Goal: Task Accomplishment & Management: Manage account settings

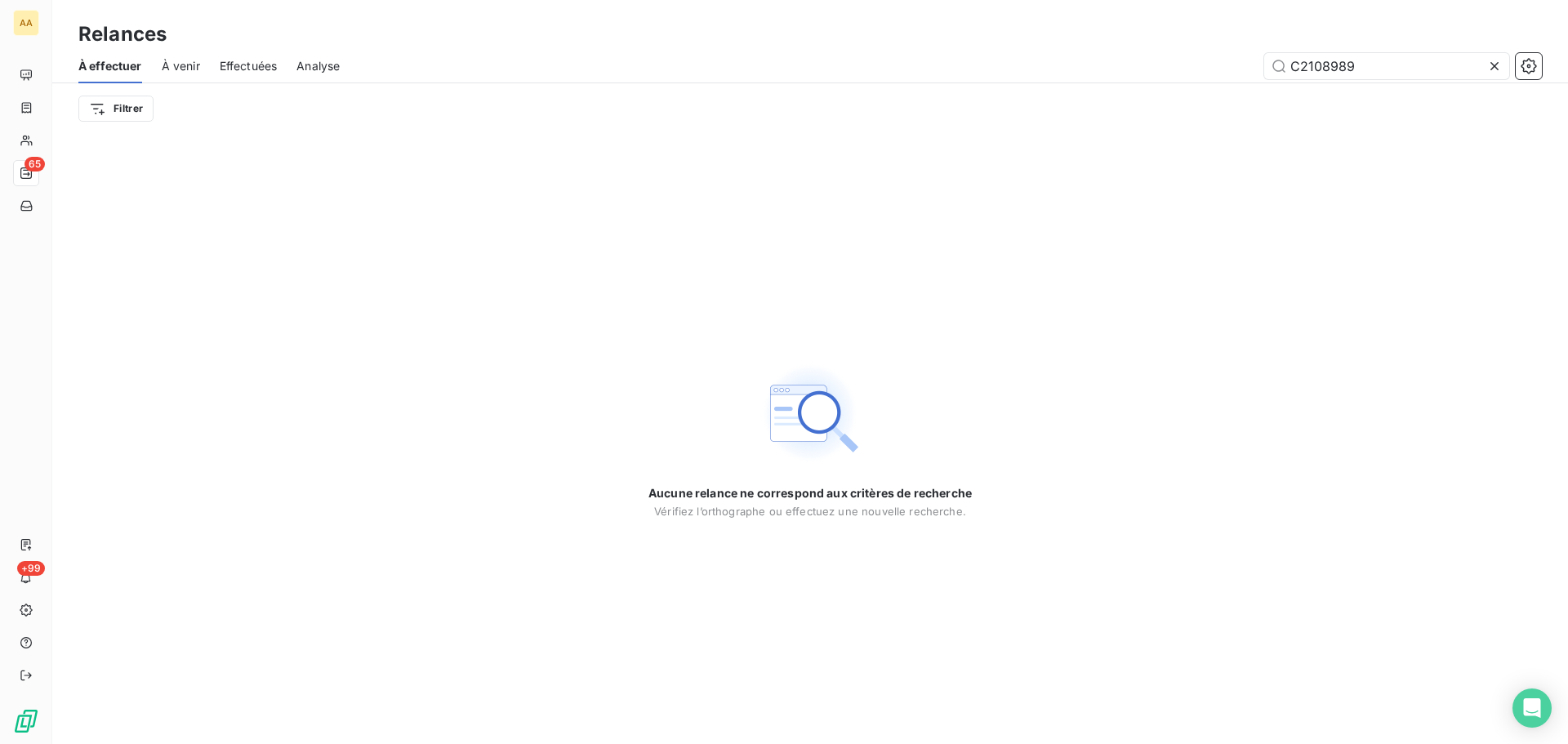
click at [1496, 69] on icon at bounding box center [1494, 65] width 17 height 17
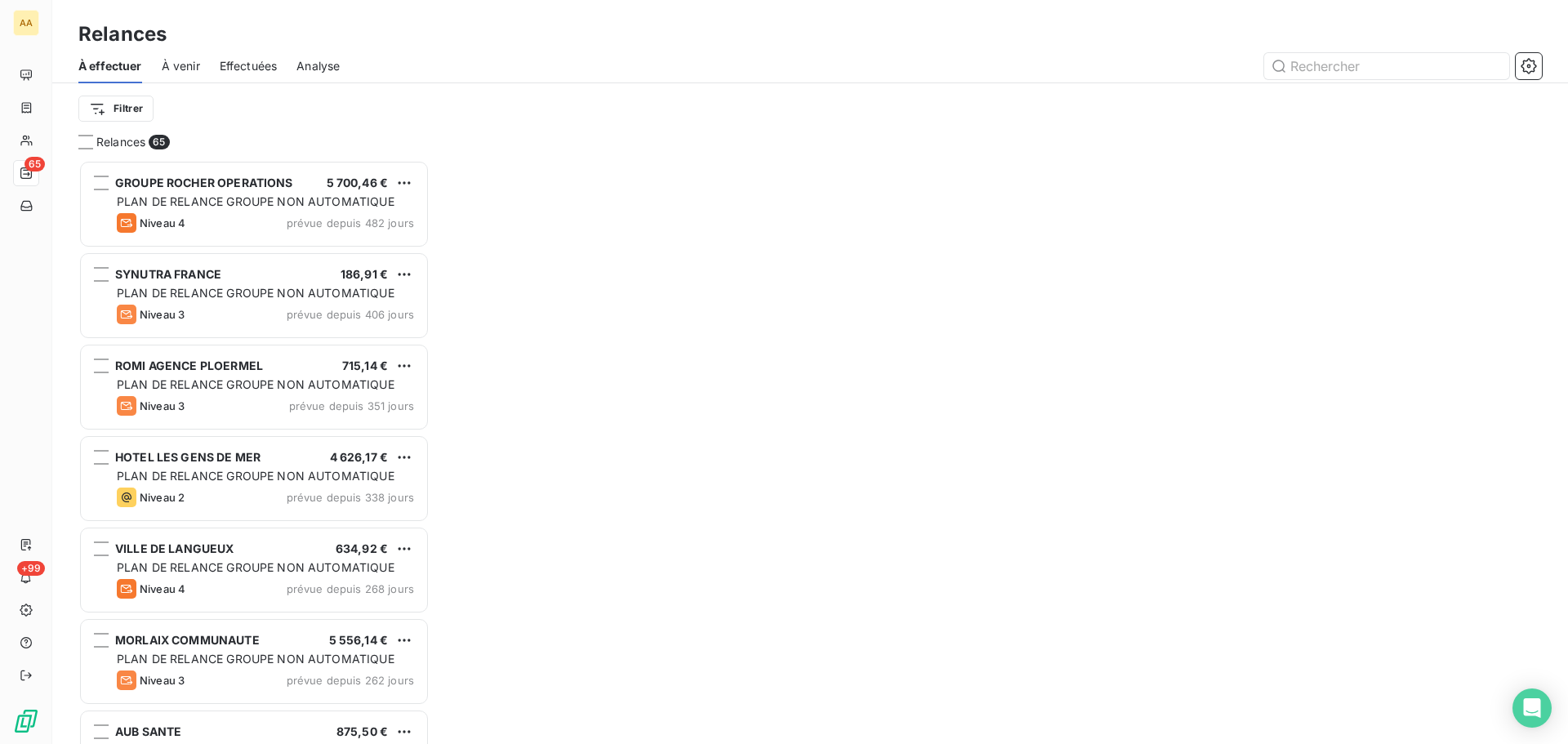
scroll to position [571, 339]
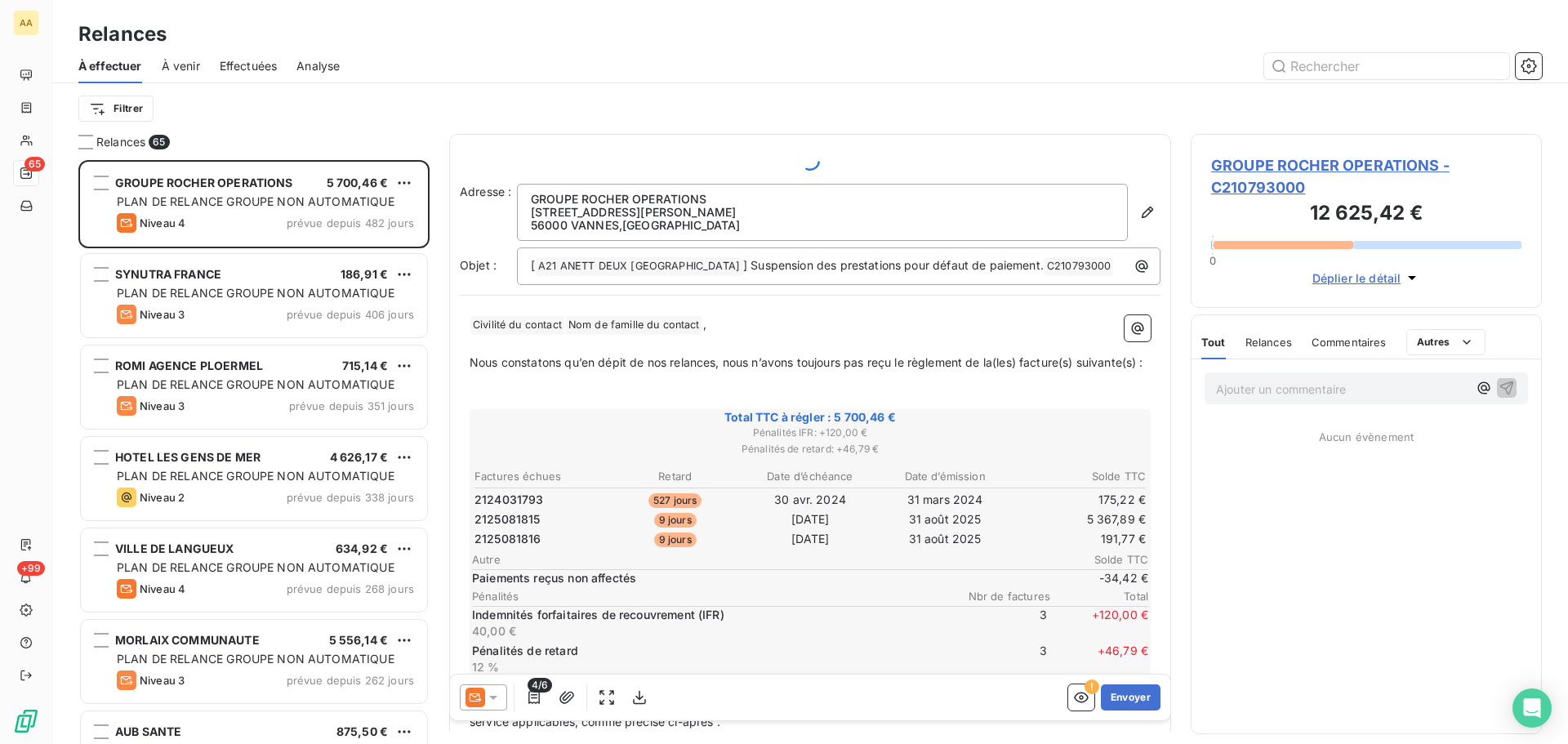
click at [257, 63] on span "Effectuées" at bounding box center [248, 65] width 58 height 17
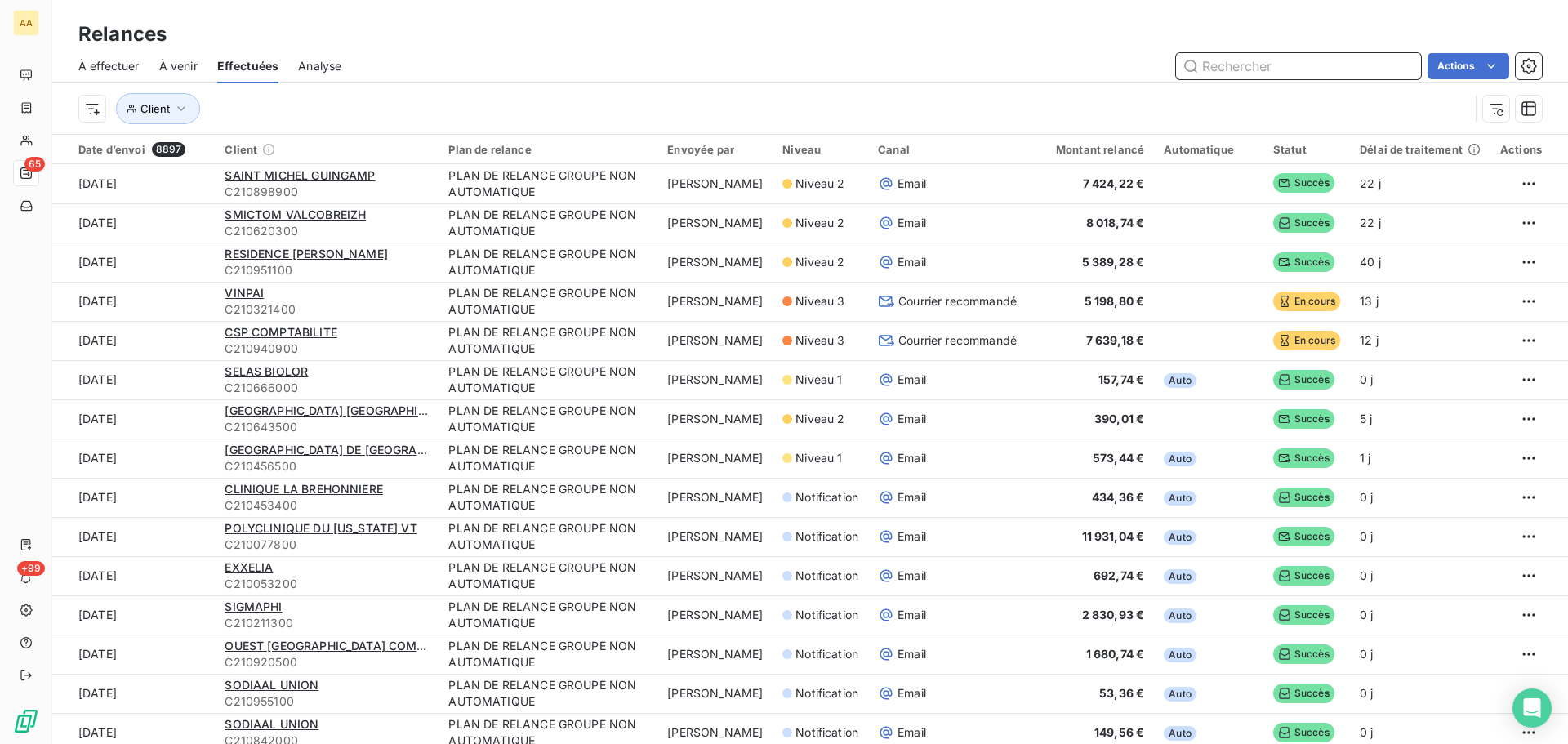
click at [98, 71] on span "À effectuer" at bounding box center [108, 65] width 62 height 17
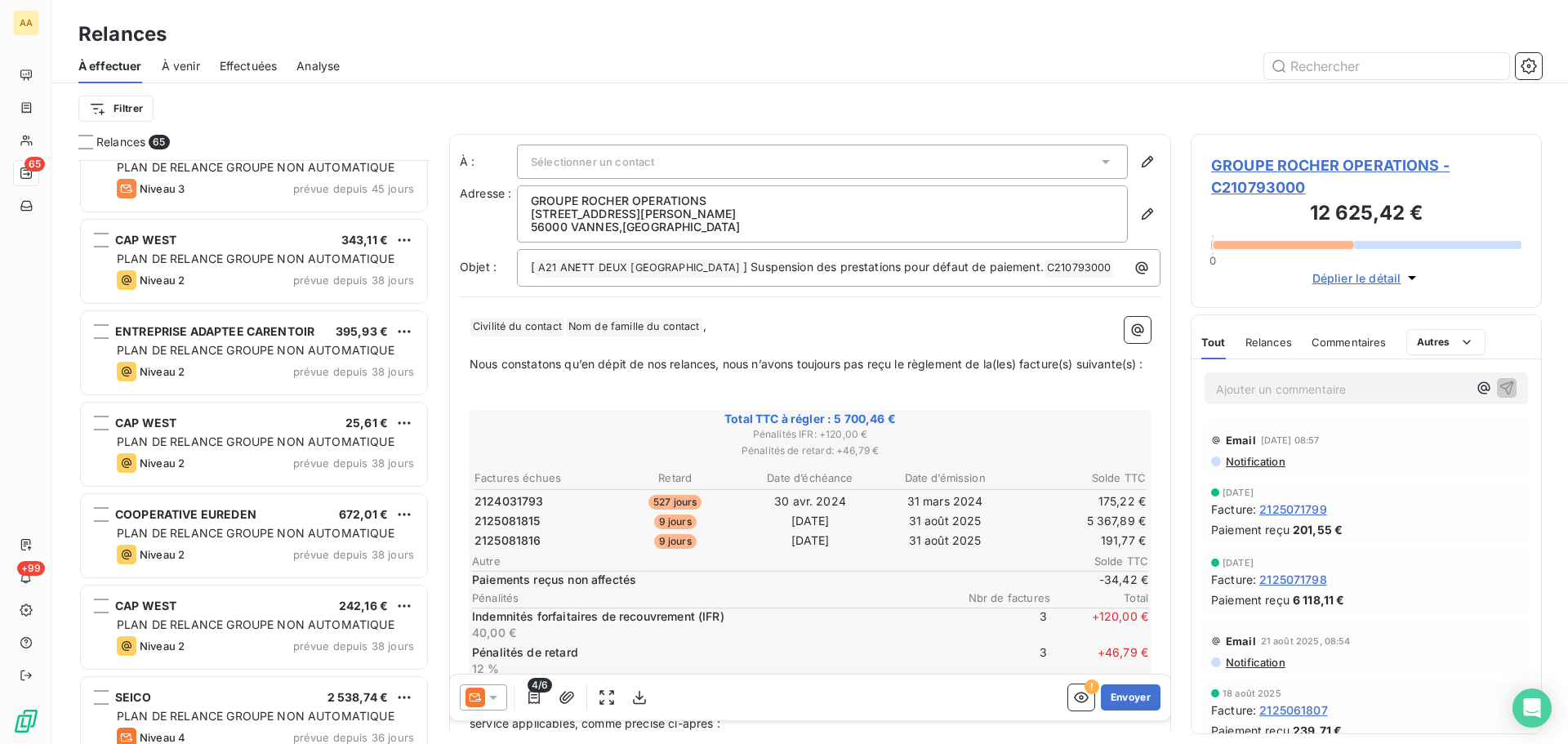
scroll to position [1961, 0]
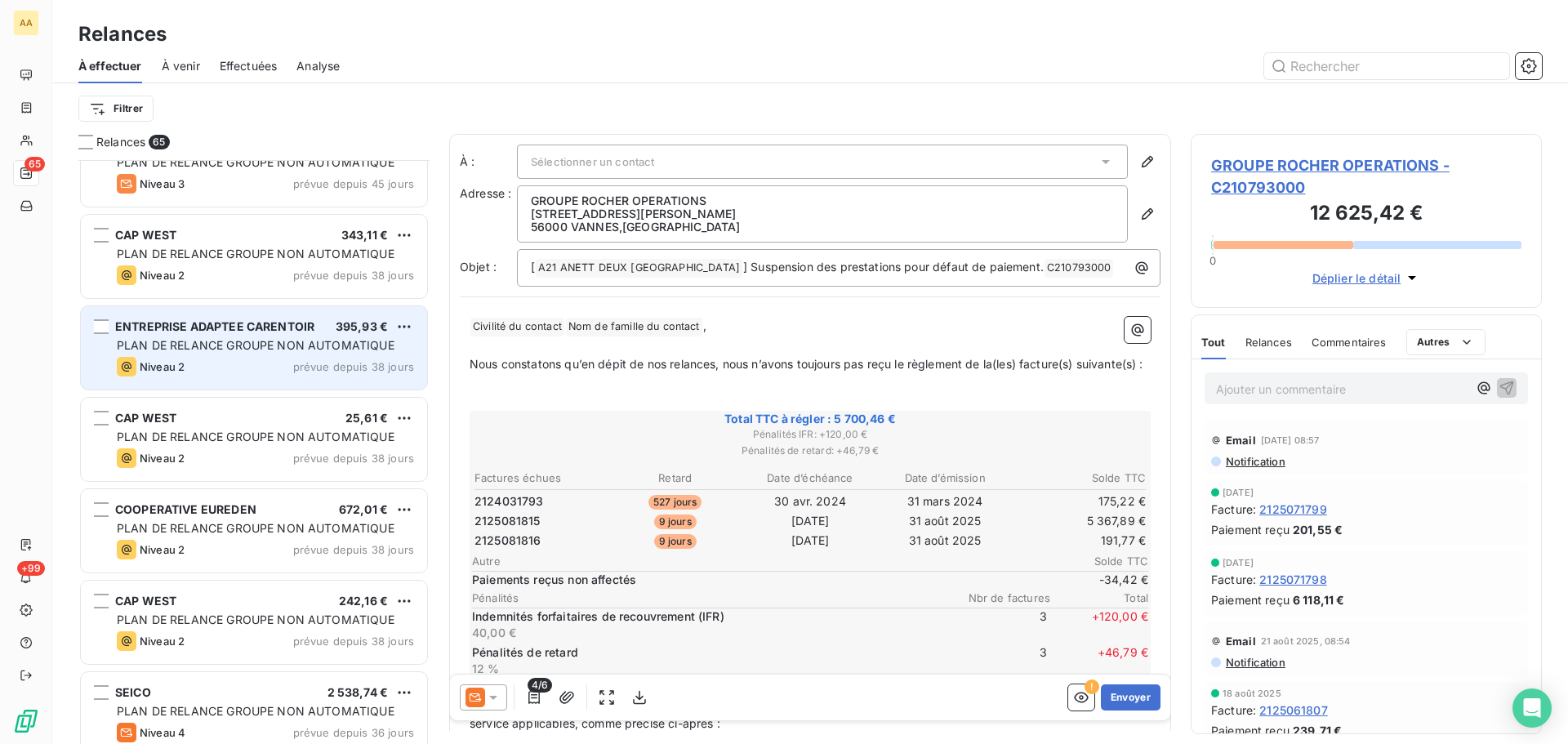
click at [284, 329] on span "ENTREPRISE ADAPTEE CARENTOIR" at bounding box center [215, 326] width 199 height 14
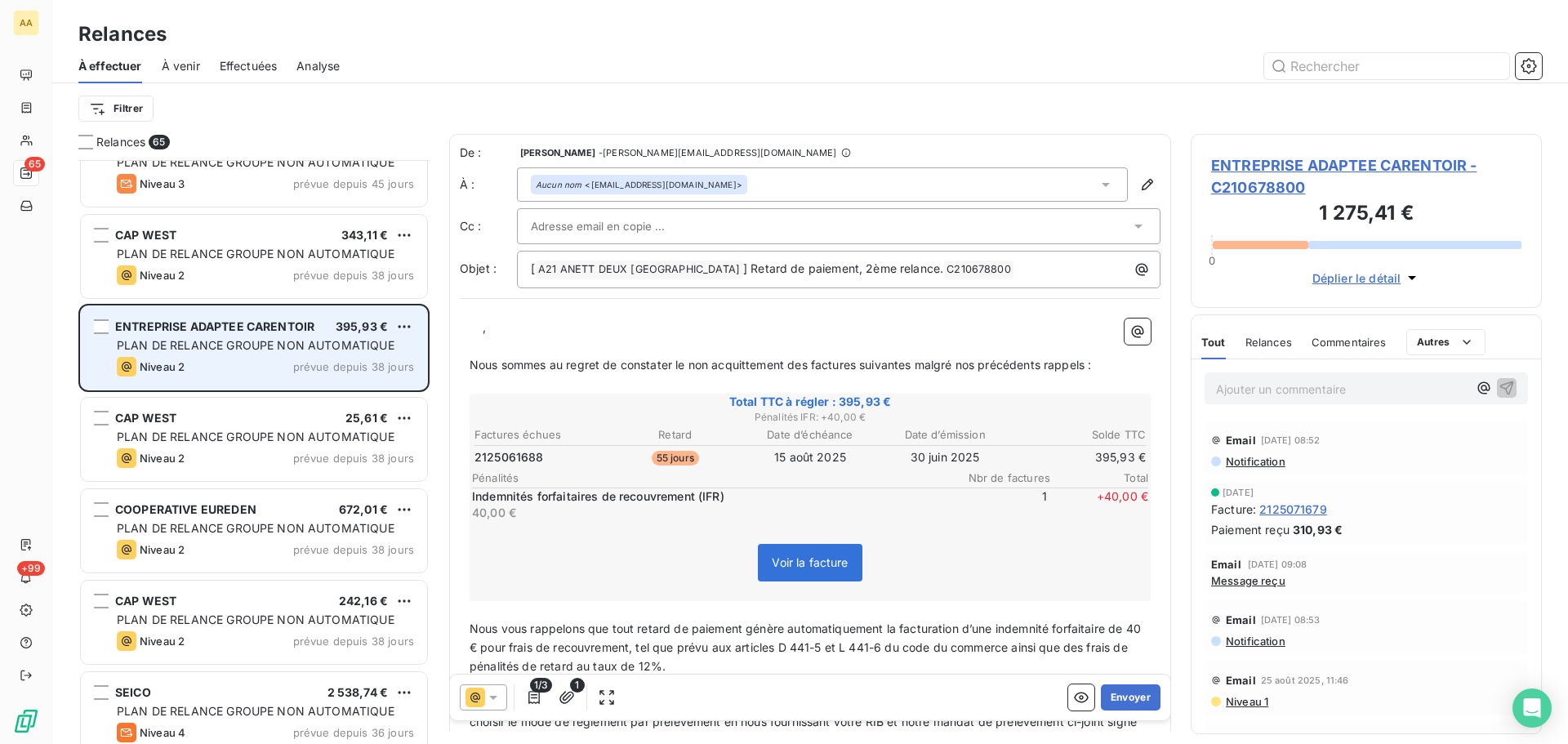
scroll to position [571, 339]
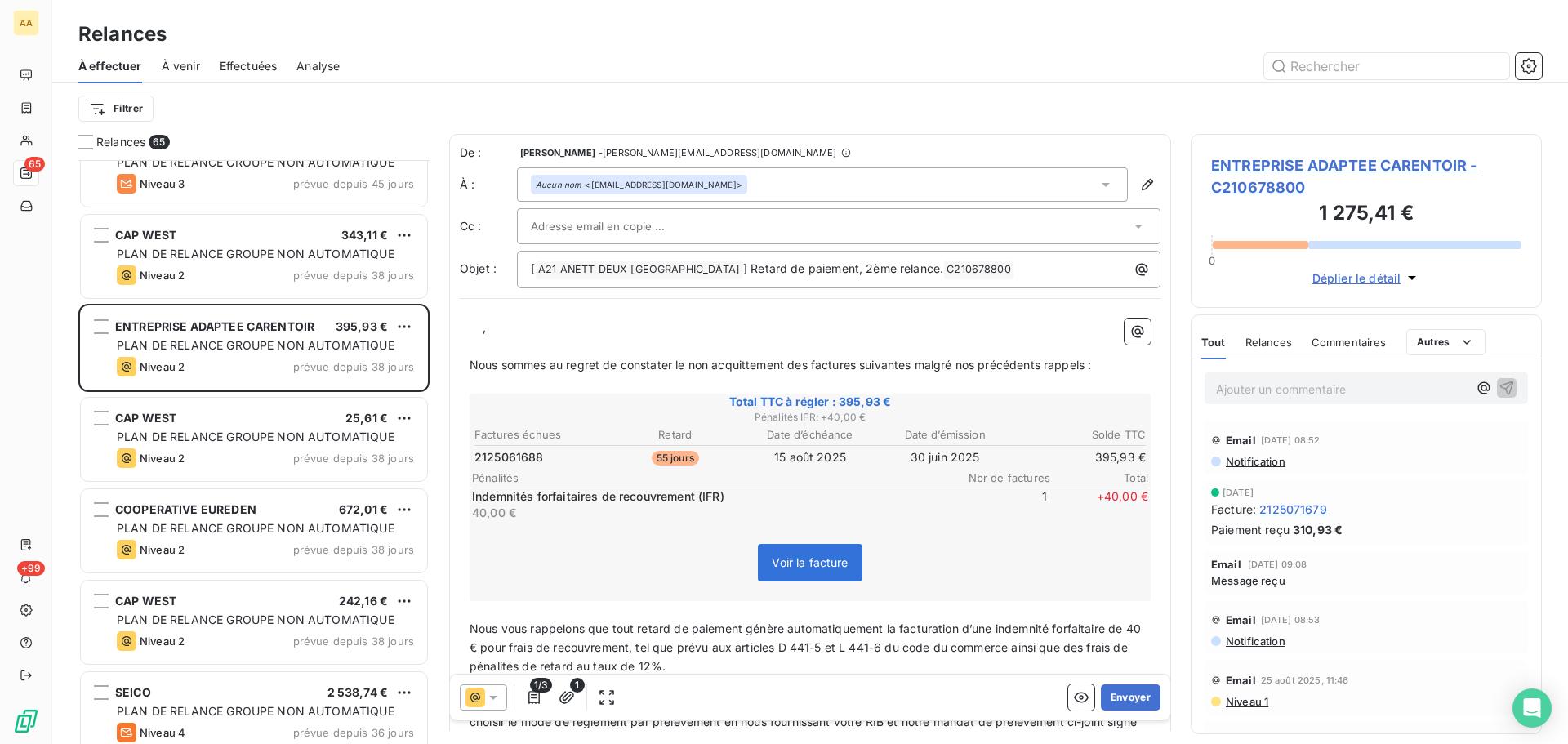
click at [475, 329] on p "﻿ ﻿ ﻿ ﻿ ," at bounding box center [810, 327] width 681 height 19
click at [1131, 697] on button "Envoyer" at bounding box center [1130, 697] width 60 height 26
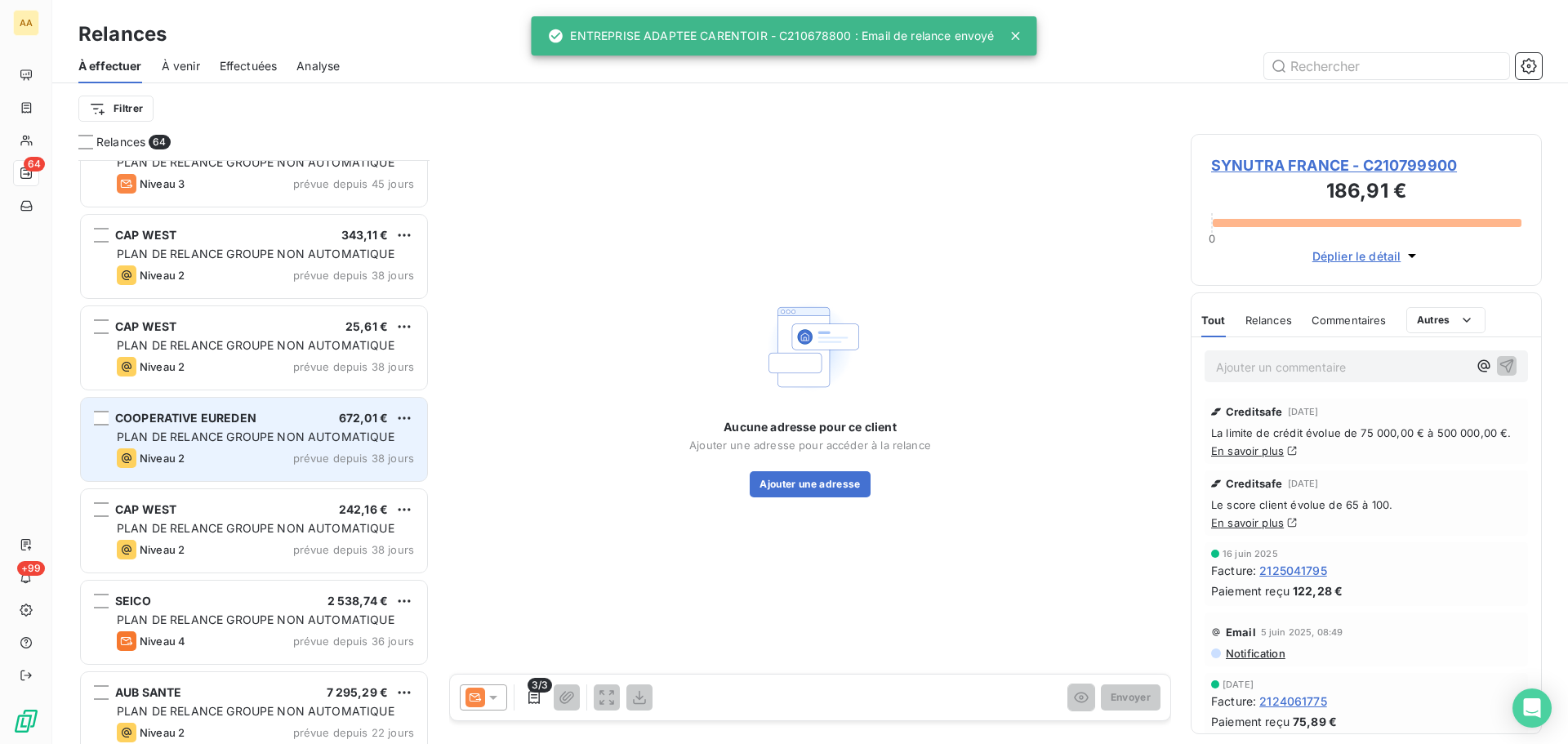
click at [309, 441] on span "PLAN DE RELANCE GROUPE NON AUTOMATIQUE" at bounding box center [256, 436] width 277 height 14
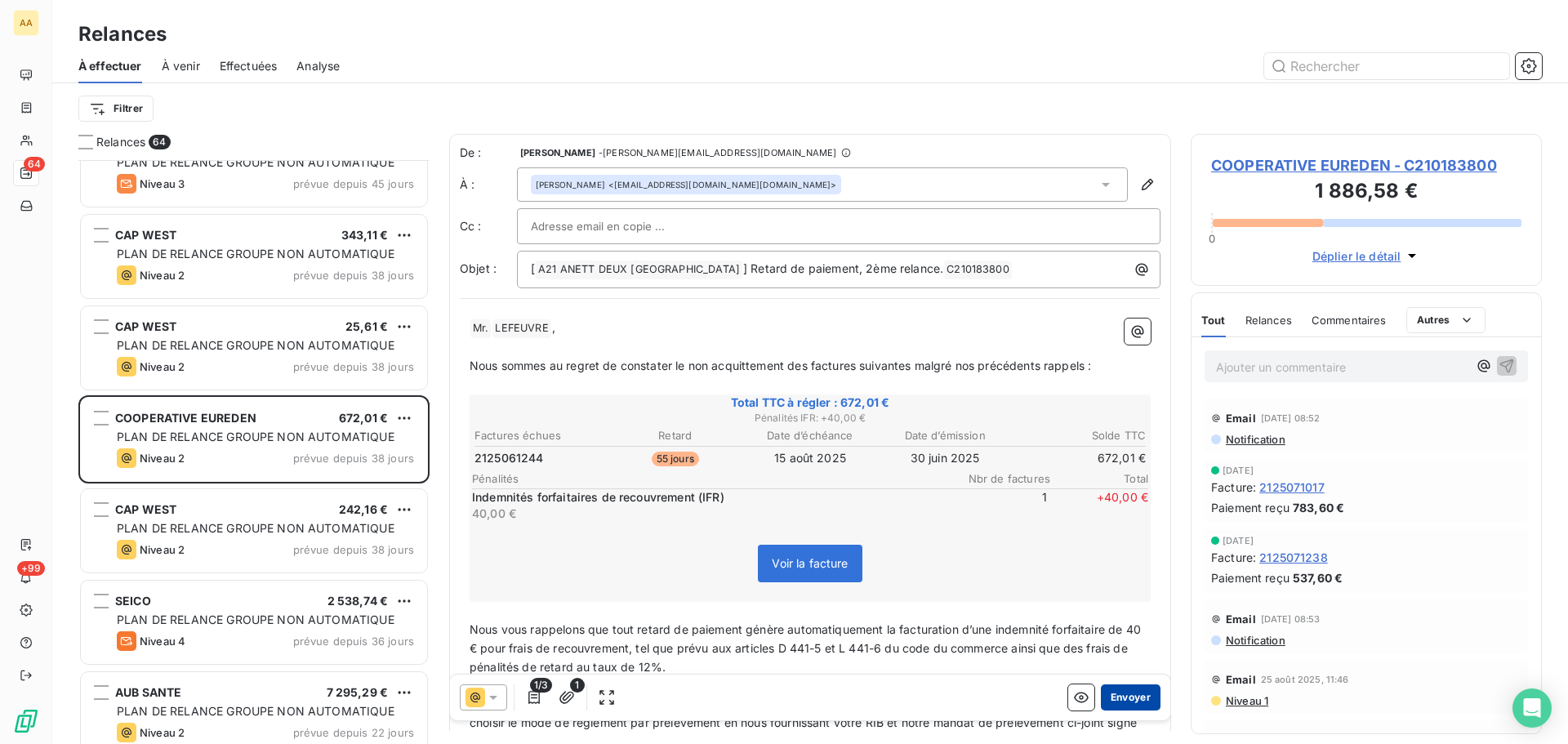
click at [1120, 701] on button "Envoyer" at bounding box center [1130, 697] width 60 height 26
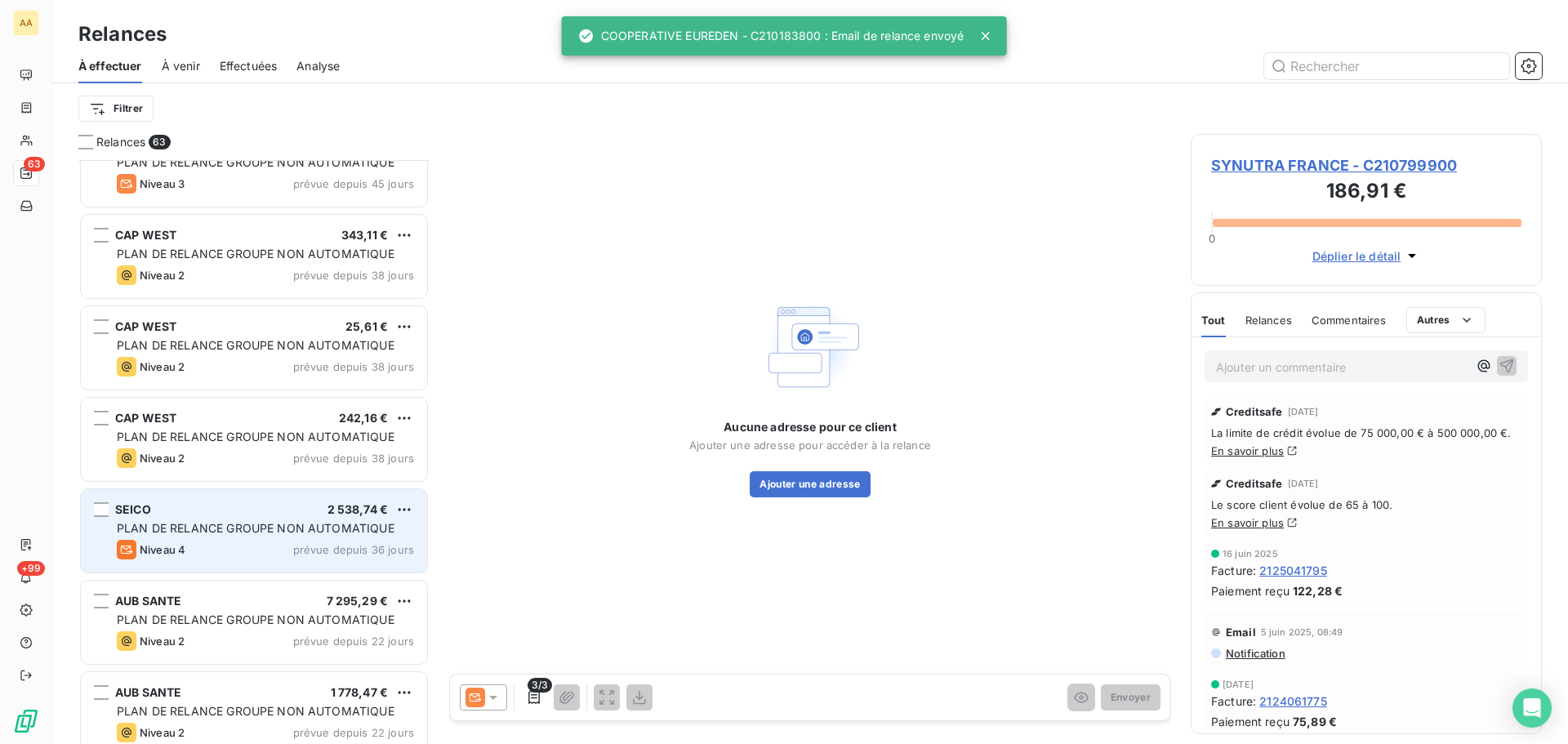
click at [297, 521] on span "PLAN DE RELANCE GROUPE NON AUTOMATIQUE" at bounding box center [256, 528] width 277 height 14
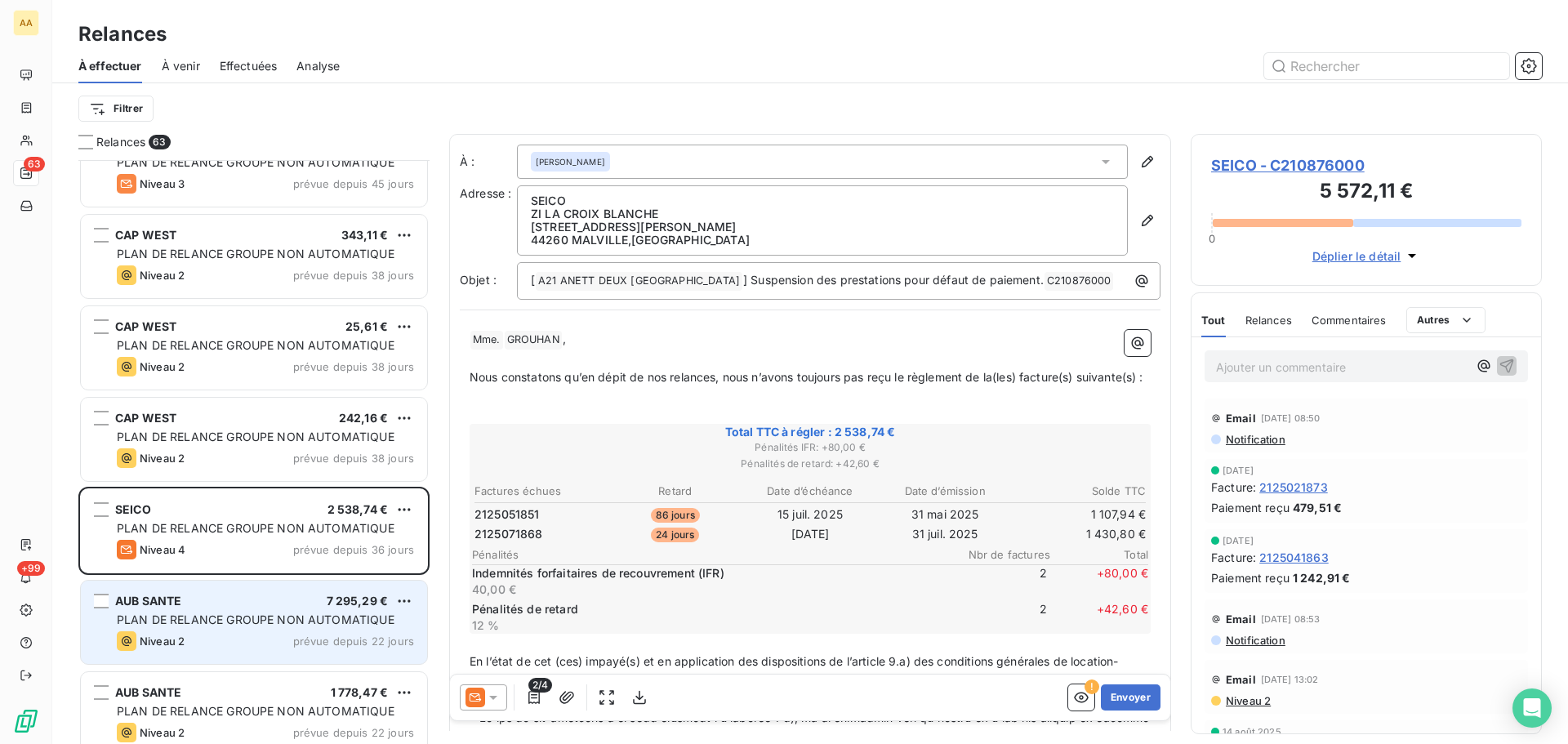
click at [271, 611] on div "PLAN DE RELANCE GROUPE NON AUTOMATIQUE" at bounding box center [266, 619] width 297 height 17
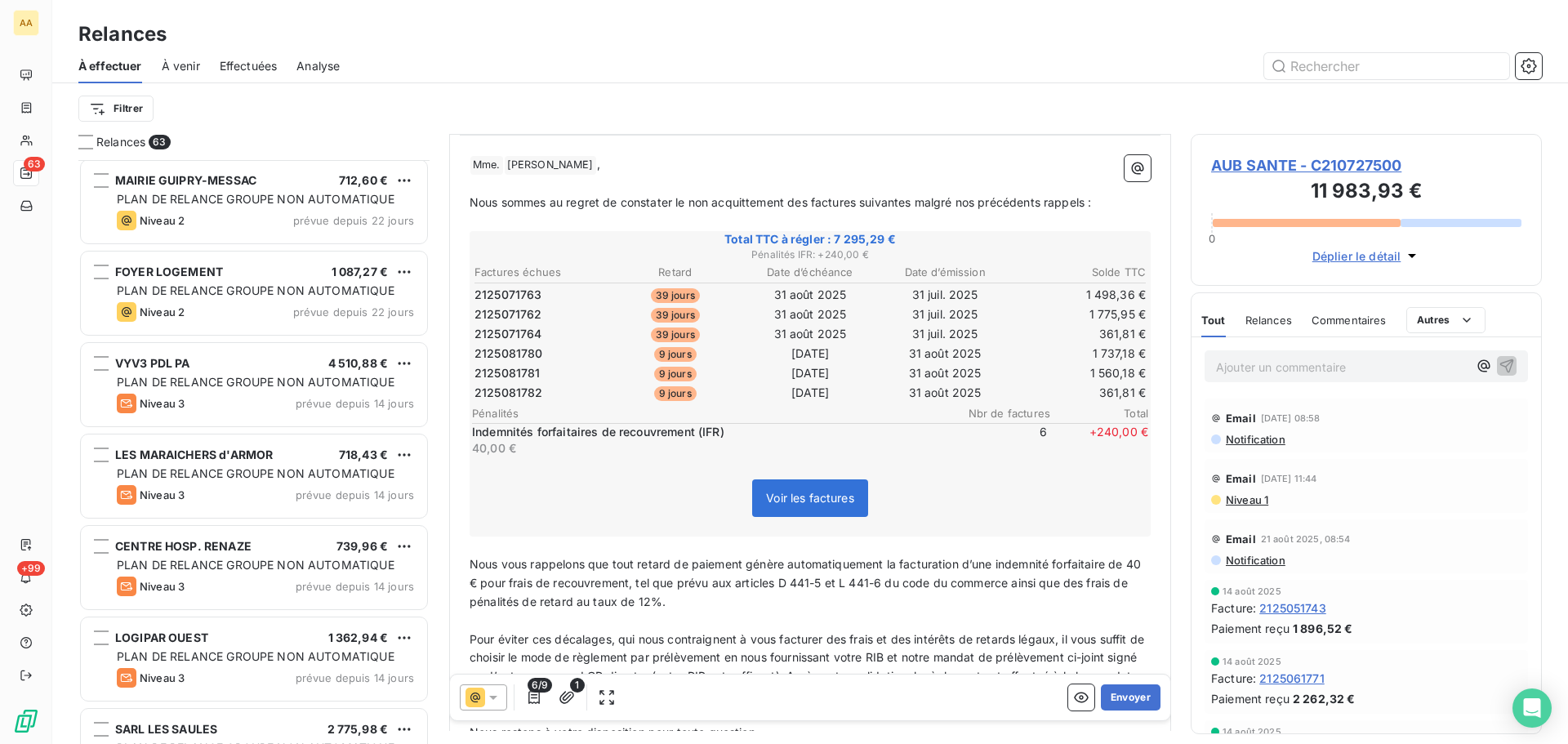
scroll to position [2941, 0]
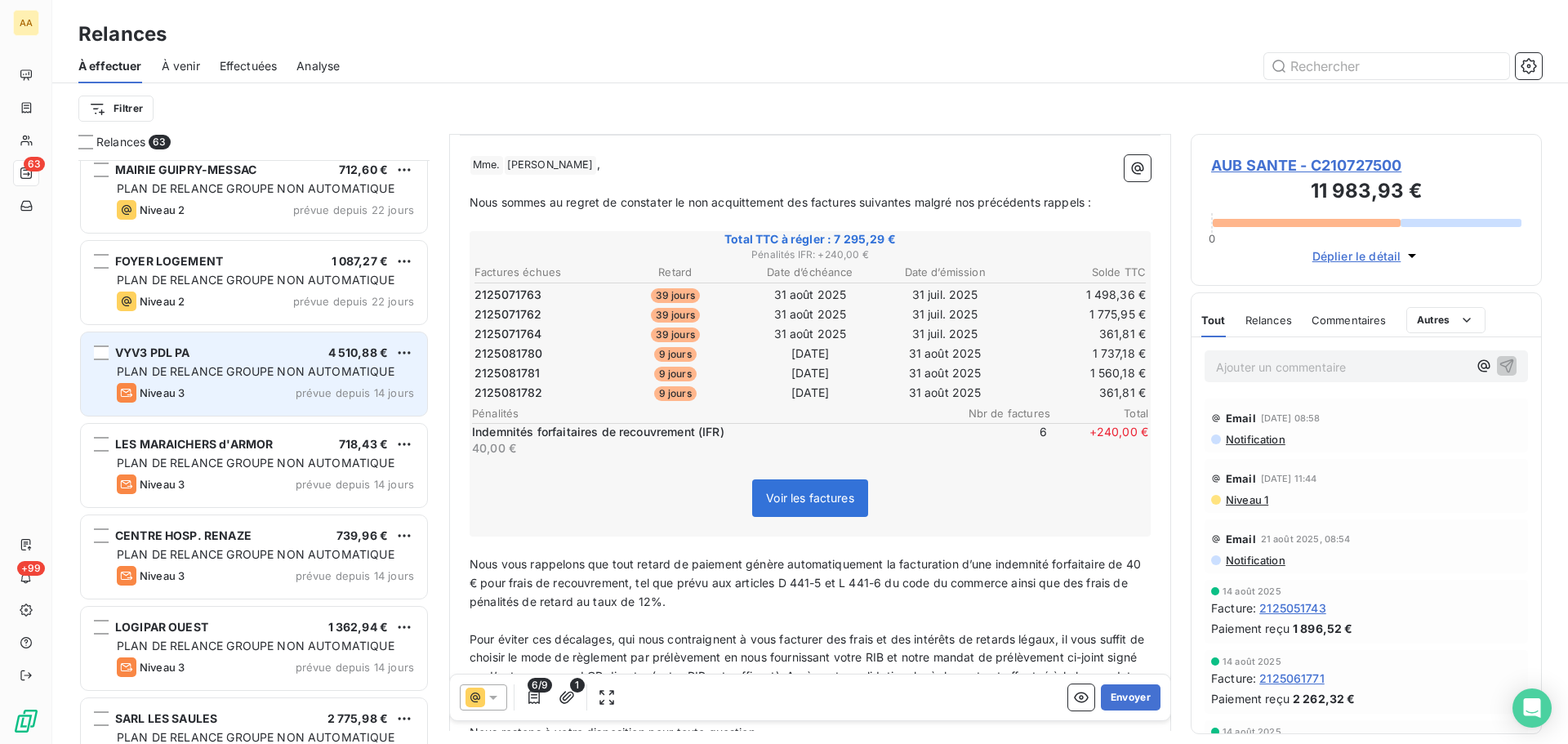
click at [173, 367] on span "PLAN DE RELANCE GROUPE NON AUTOMATIQUE" at bounding box center [256, 371] width 277 height 14
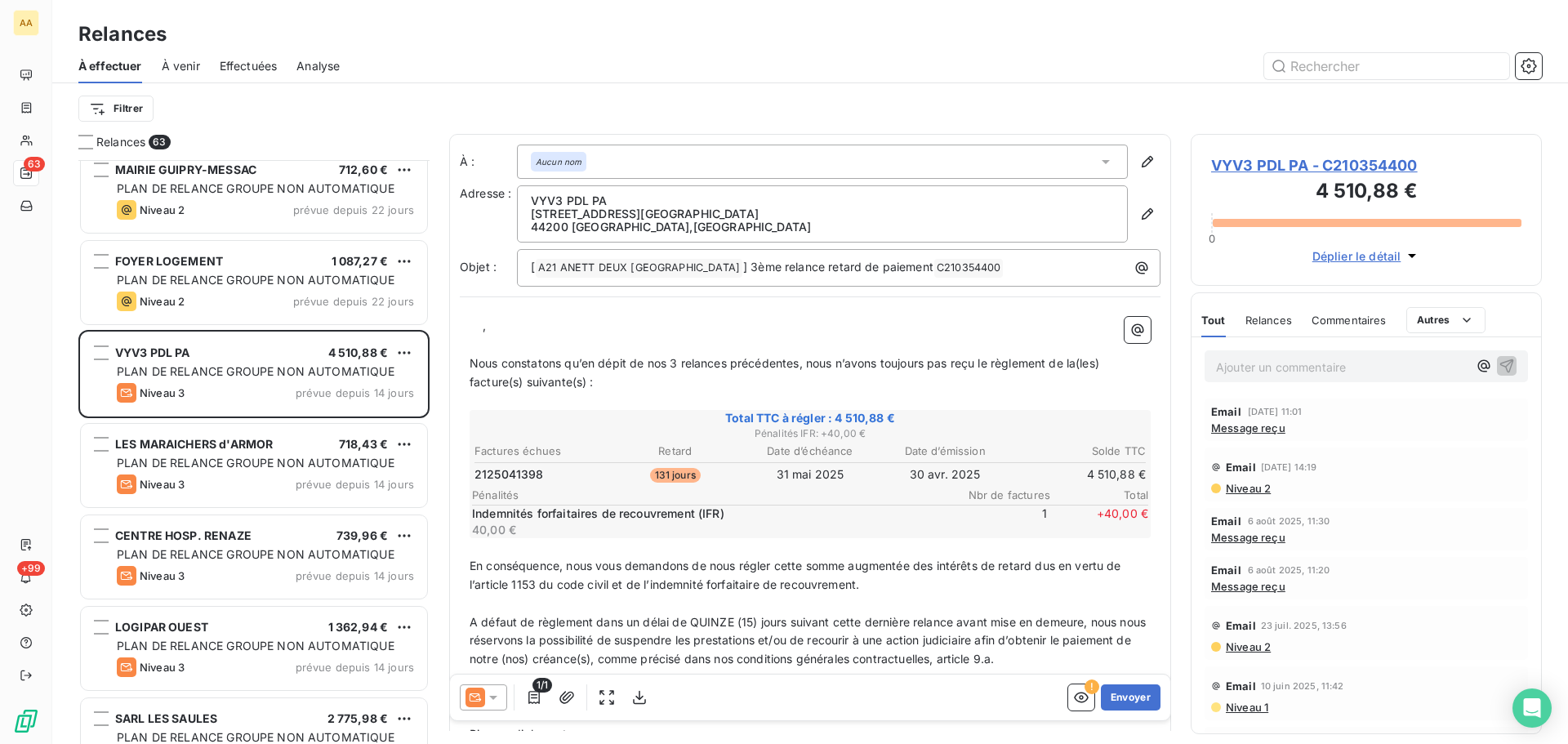
click at [1261, 429] on span "Message reçu" at bounding box center [1248, 428] width 74 height 13
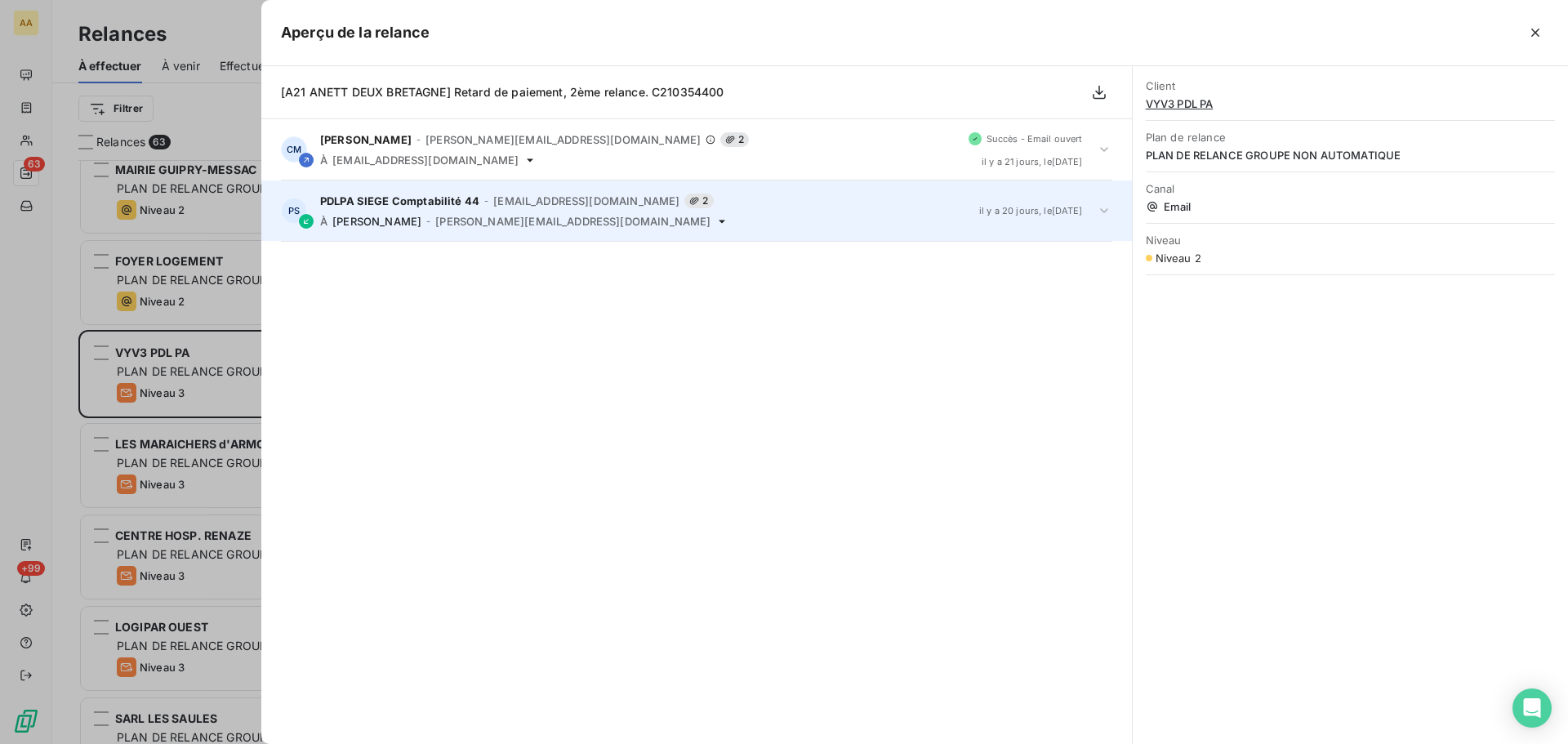
click at [458, 203] on span "PDLPA SIEGE Comptabilité 44" at bounding box center [399, 200] width 159 height 13
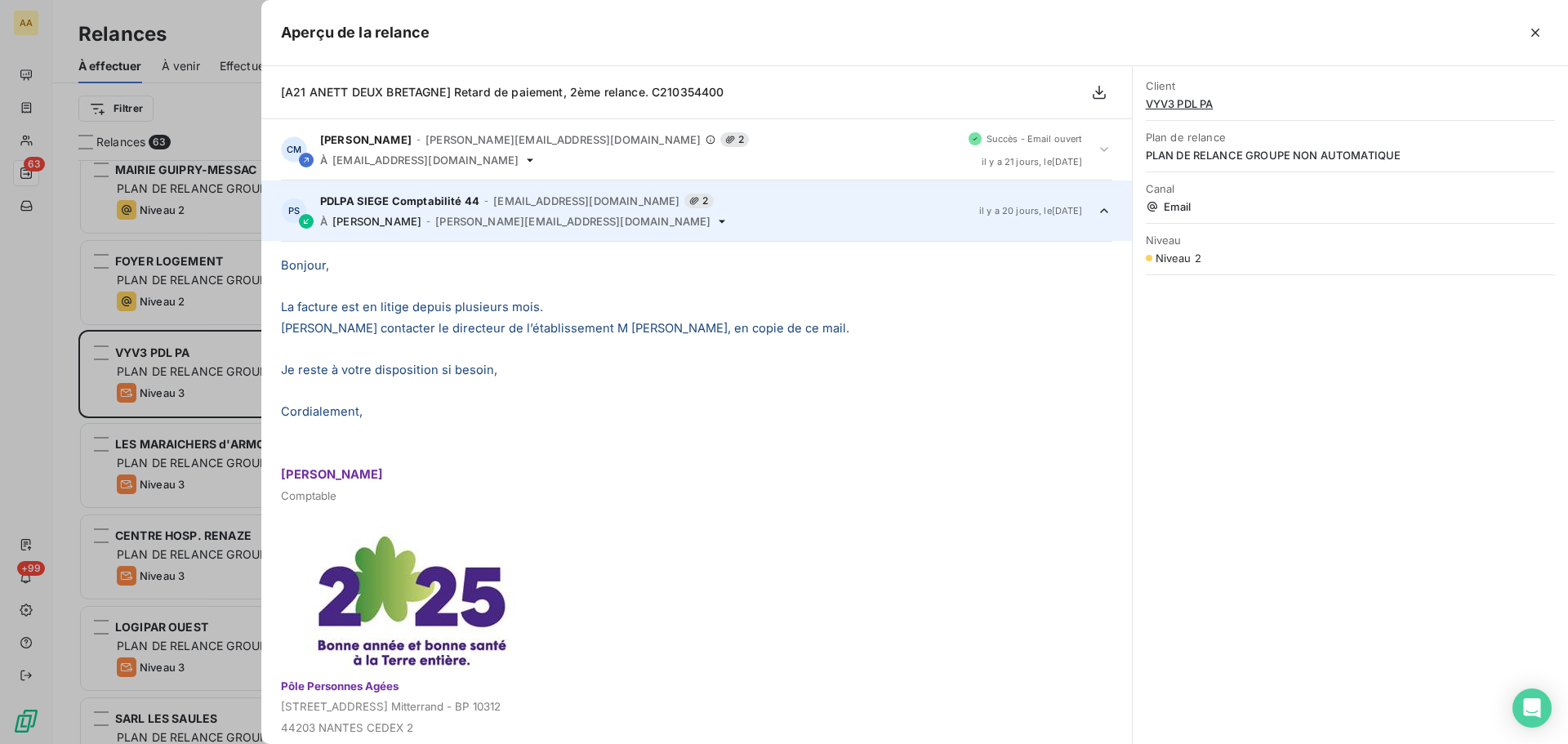
scroll to position [62, 0]
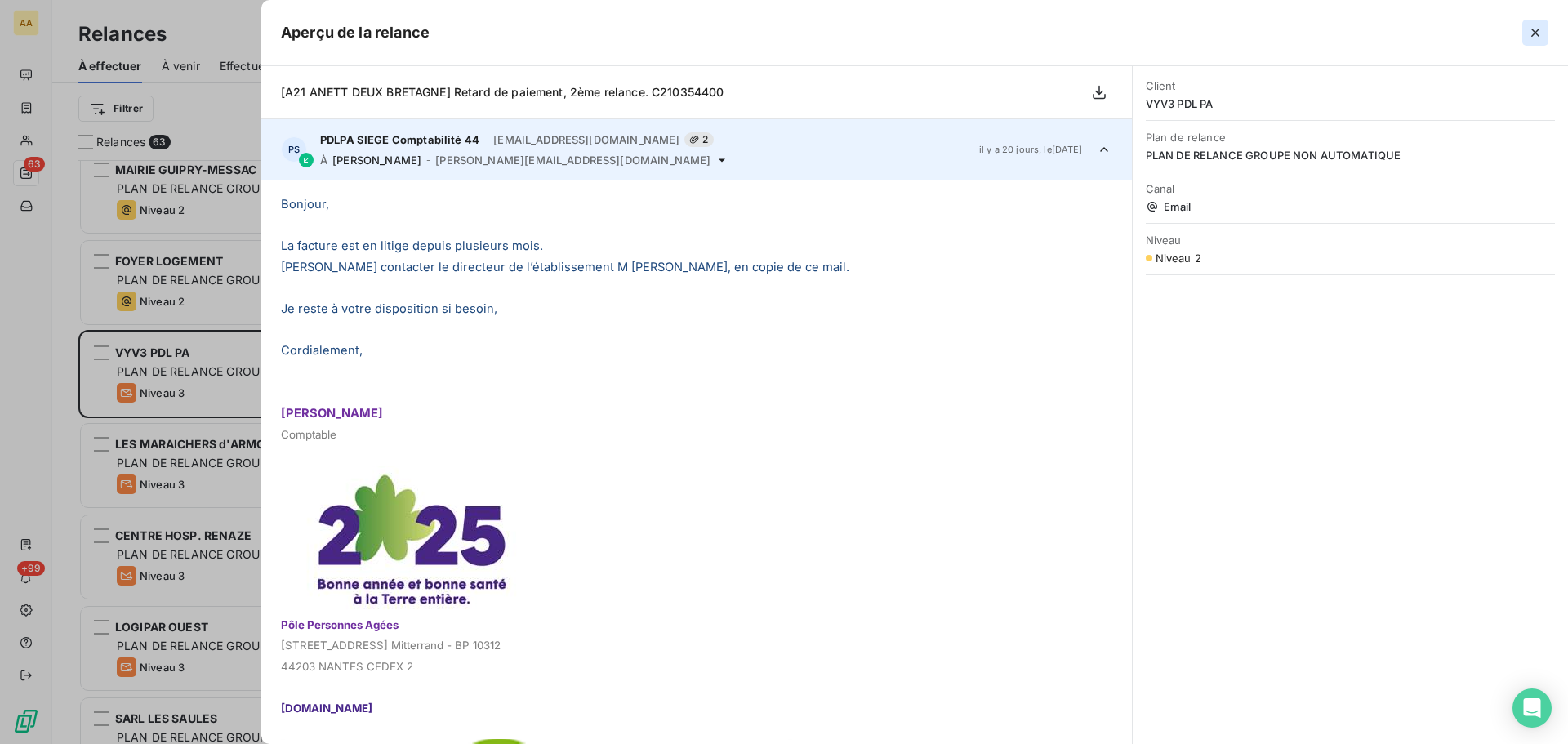
click at [1535, 31] on icon "button" at bounding box center [1535, 32] width 17 height 17
